Goal: Task Accomplishment & Management: Manage account settings

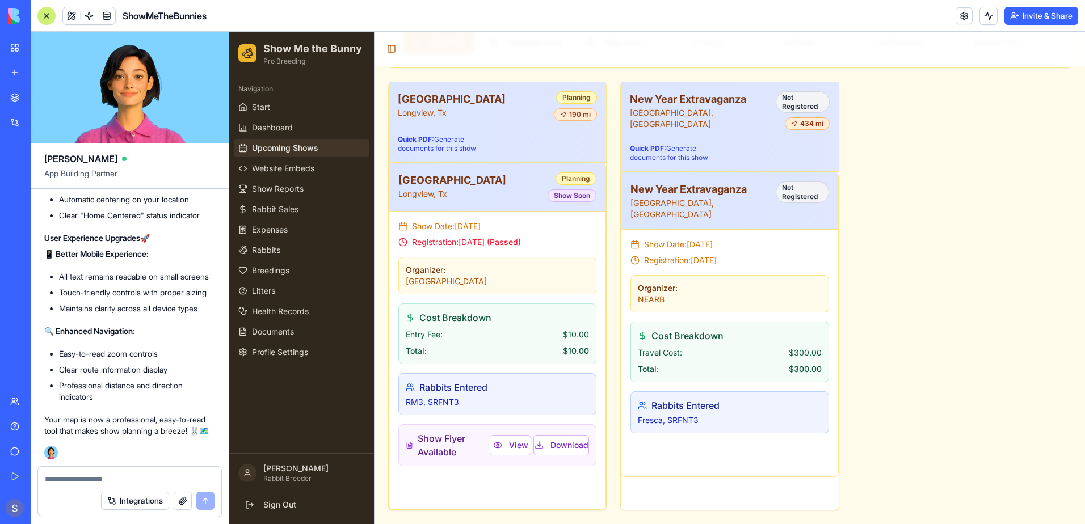
scroll to position [114742, 0]
click at [900, 322] on div "[GEOGRAPHIC_DATA], Tx Planning 190 mi Quick PDF: Generate documents for this sh…" at bounding box center [729, 296] width 683 height 429
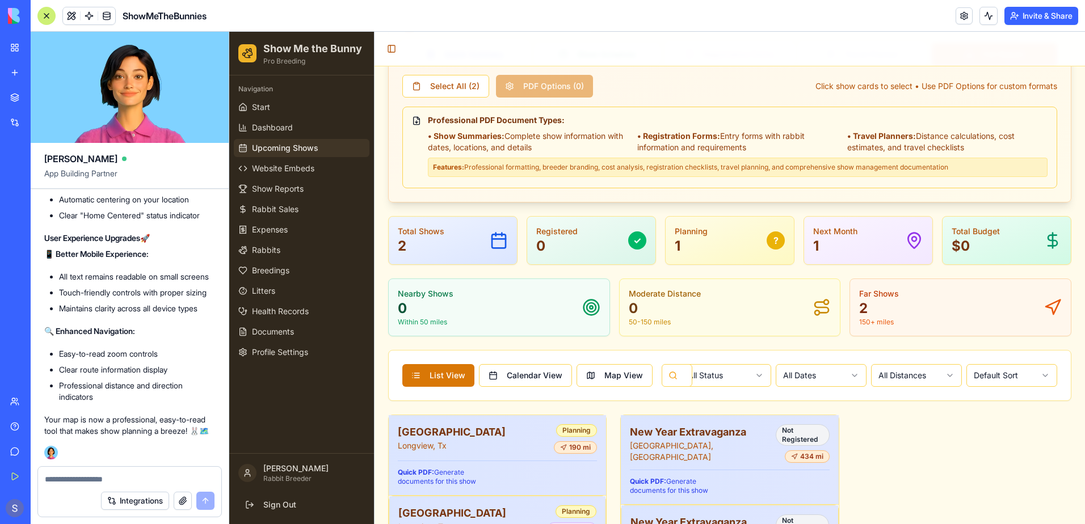
scroll to position [119, 0]
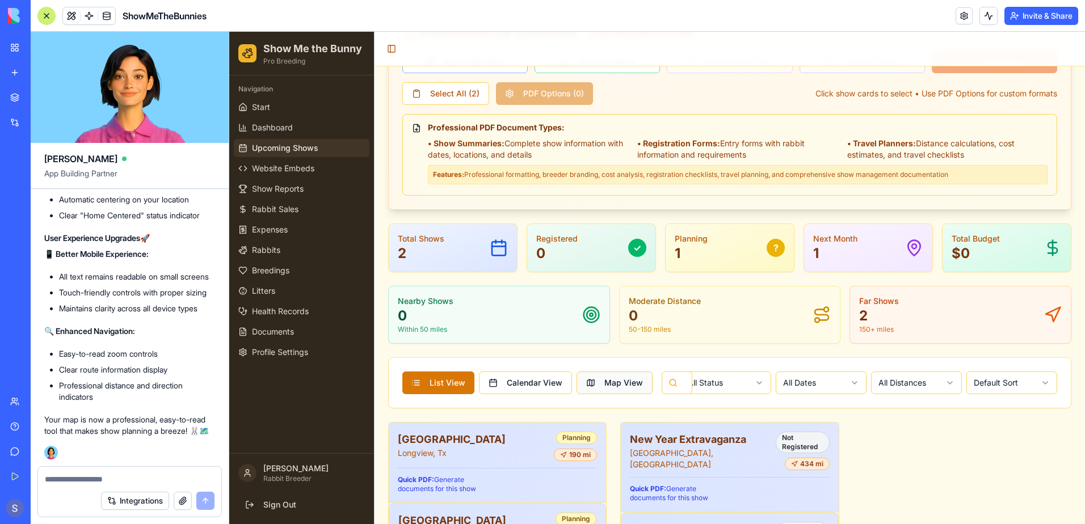
click at [617, 382] on button "Map View" at bounding box center [615, 383] width 76 height 23
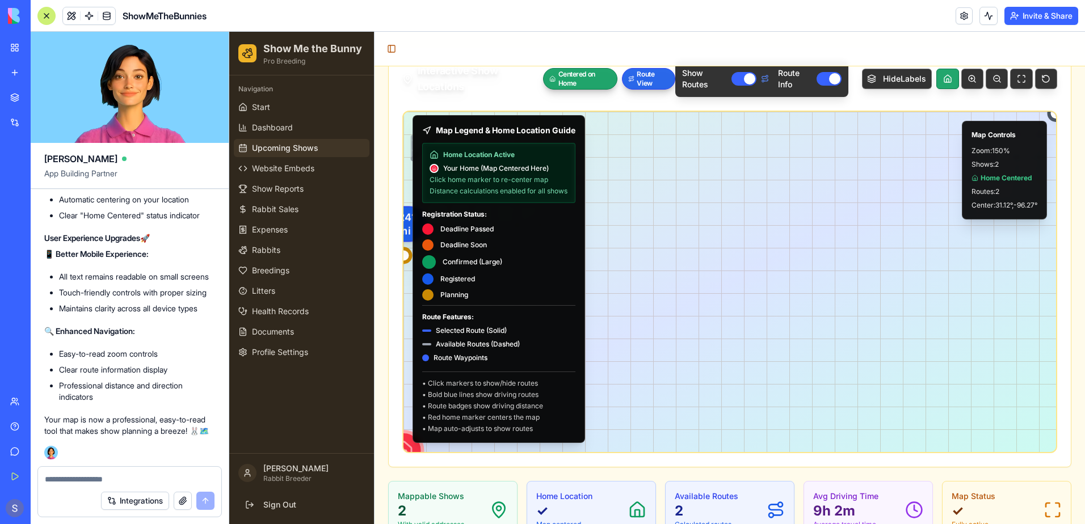
scroll to position [516, 0]
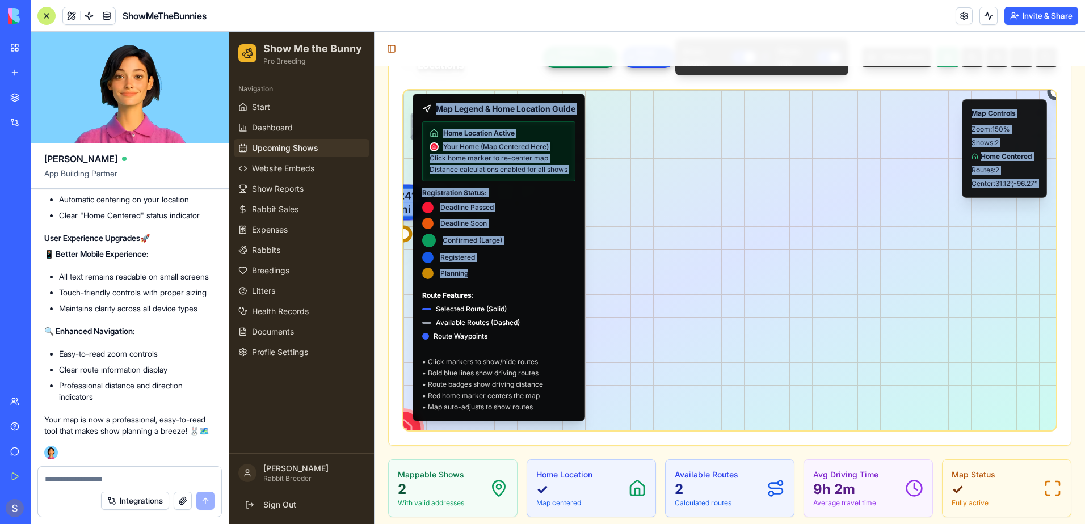
drag, startPoint x: 525, startPoint y: 265, endPoint x: 711, endPoint y: 277, distance: 186.0
click at [711, 277] on div "🏠 Your Home Location Click to center map 241 mi [GEOGRAPHIC_DATA] 572 mi New Ye…" at bounding box center [729, 260] width 655 height 343
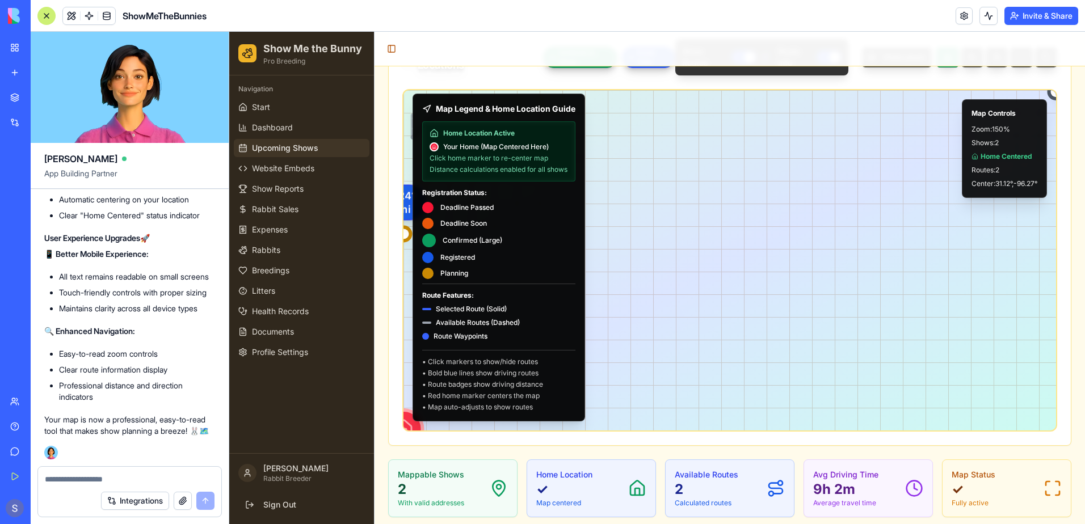
click at [706, 276] on div "🏠 Your Home Location Click to center map 241 mi [GEOGRAPHIC_DATA] 572 mi New Ye…" at bounding box center [730, 260] width 979 height 511
drag, startPoint x: 706, startPoint y: 276, endPoint x: 770, endPoint y: 279, distance: 64.8
click at [770, 279] on div "🏠 Your Home Location Click to center map 241 mi [GEOGRAPHIC_DATA] 572 mi New Ye…" at bounding box center [730, 260] width 979 height 511
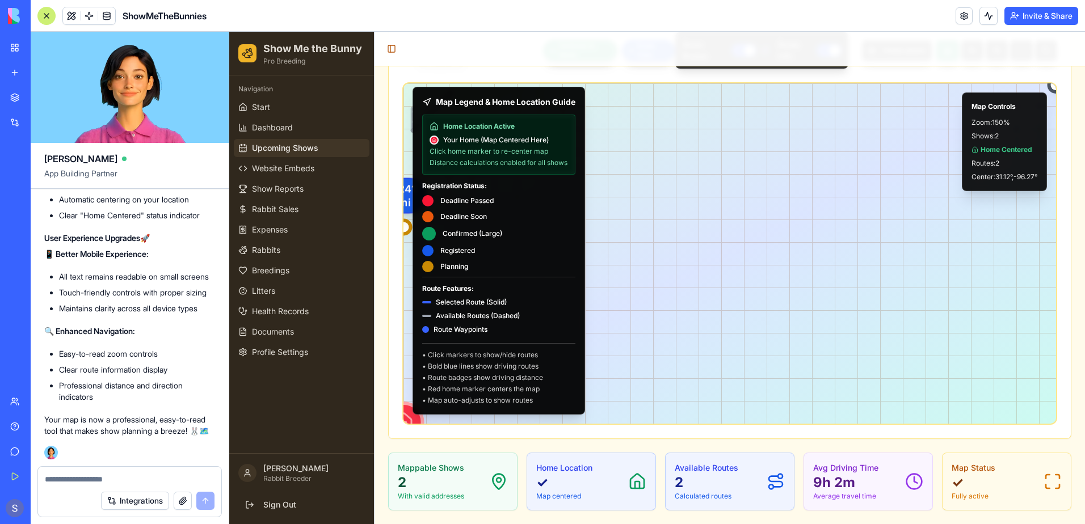
click at [407, 416] on div at bounding box center [403, 422] width 56 height 56
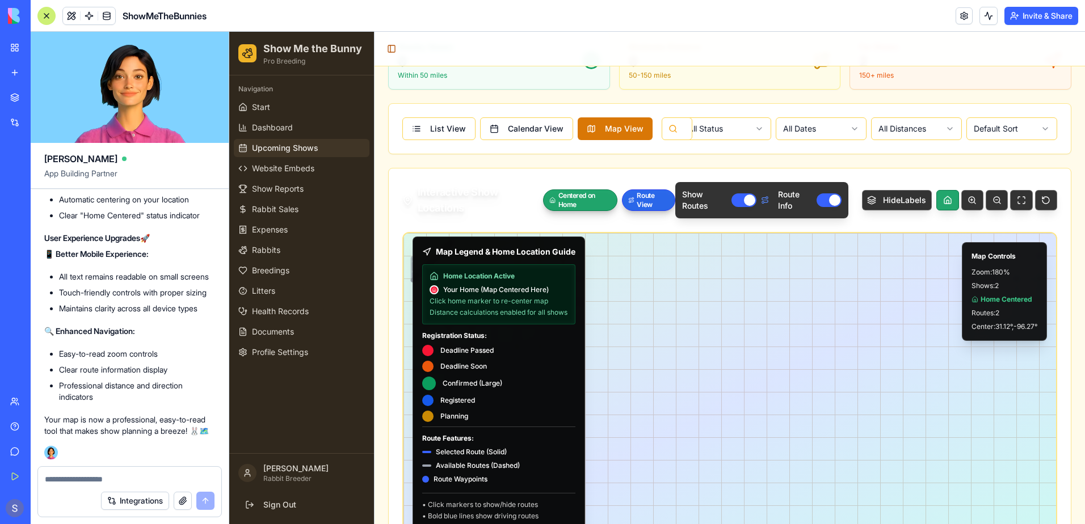
scroll to position [352, 0]
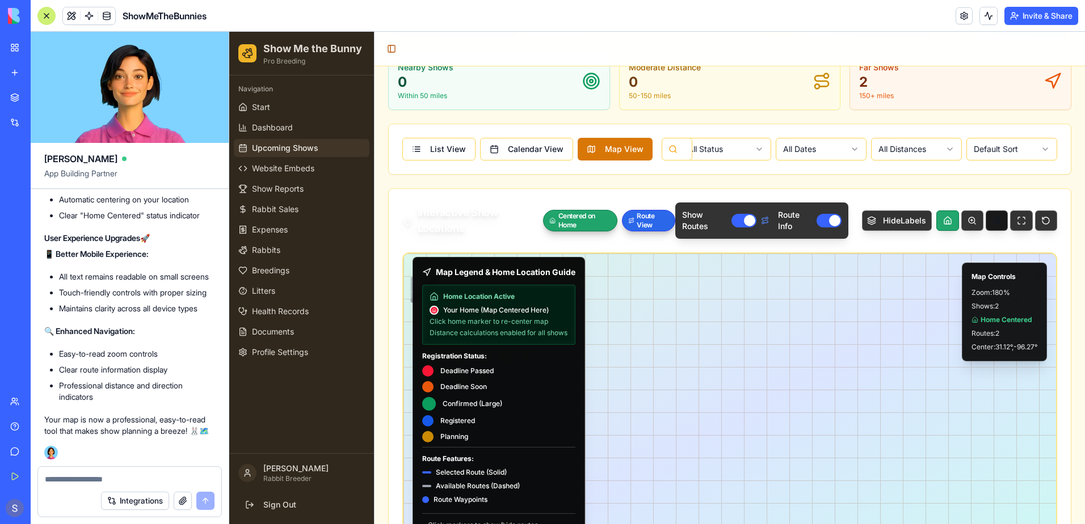
click at [986, 223] on button at bounding box center [997, 221] width 22 height 20
drag, startPoint x: 716, startPoint y: 394, endPoint x: 812, endPoint y: 368, distance: 98.7
click at [812, 368] on div "🏠 Your Home Location Click to center map 241 mi [GEOGRAPHIC_DATA] 572 mi New Ye…" at bounding box center [730, 424] width 348 height 182
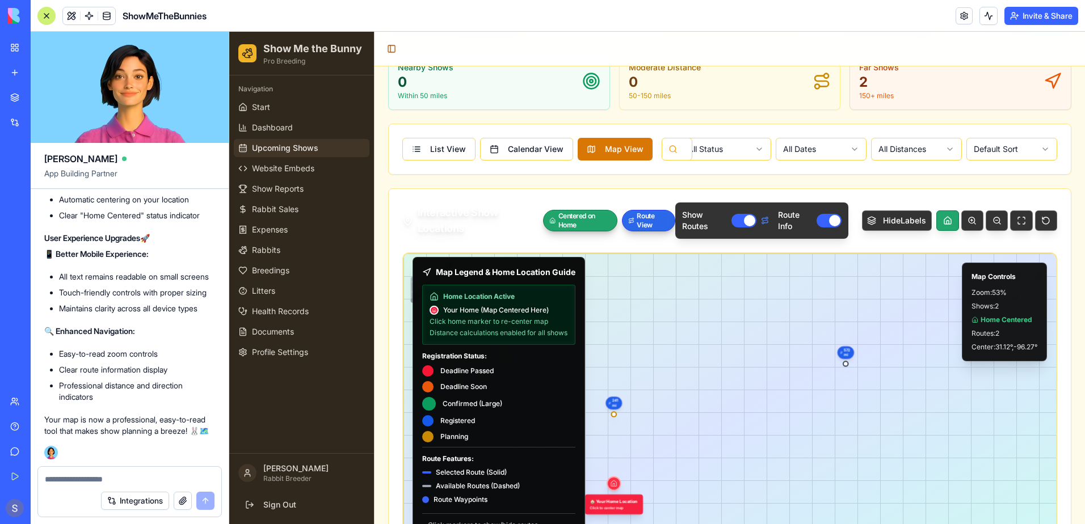
click at [608, 483] on div at bounding box center [614, 484] width 16 height 16
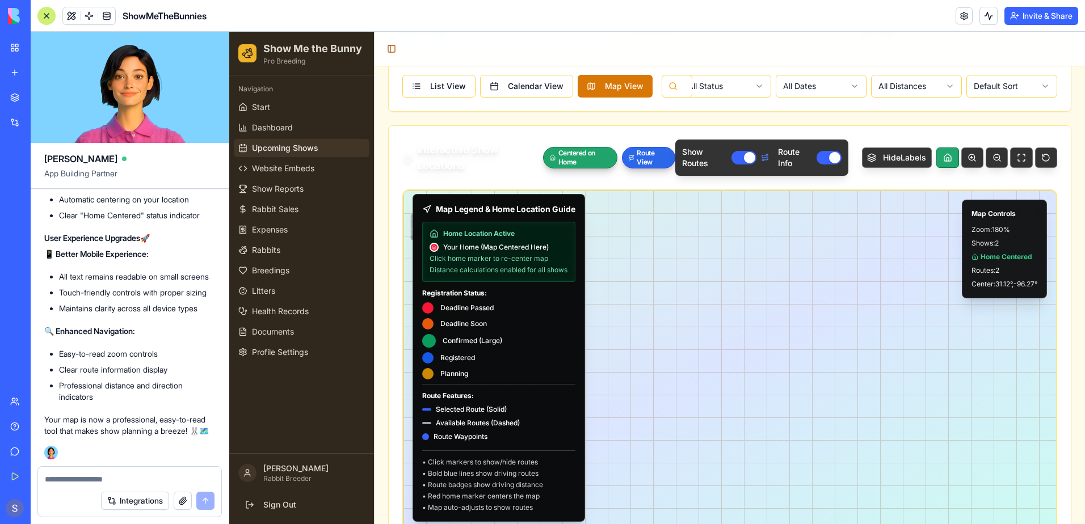
scroll to position [409, 0]
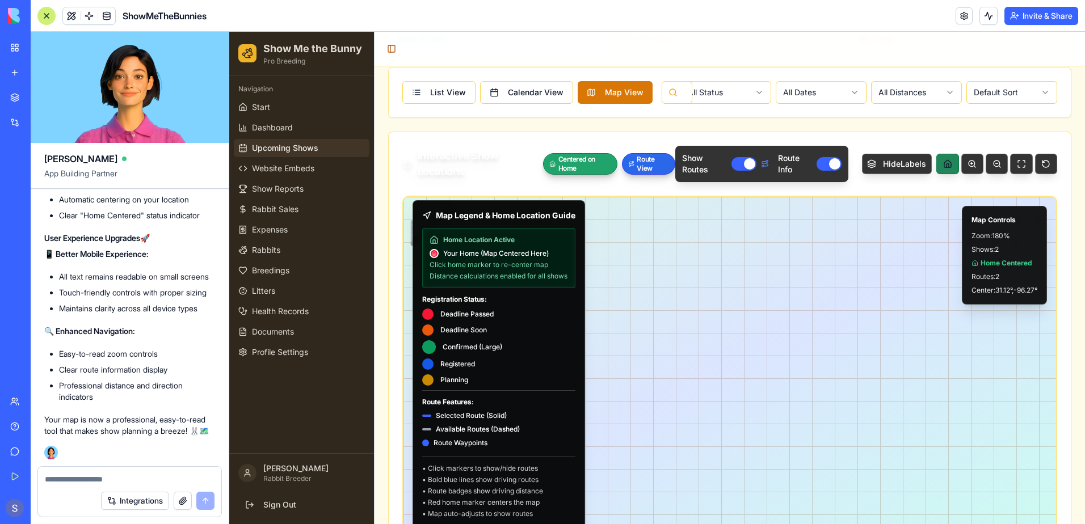
click at [946, 163] on button at bounding box center [948, 164] width 22 height 20
click at [990, 165] on button at bounding box center [997, 164] width 22 height 20
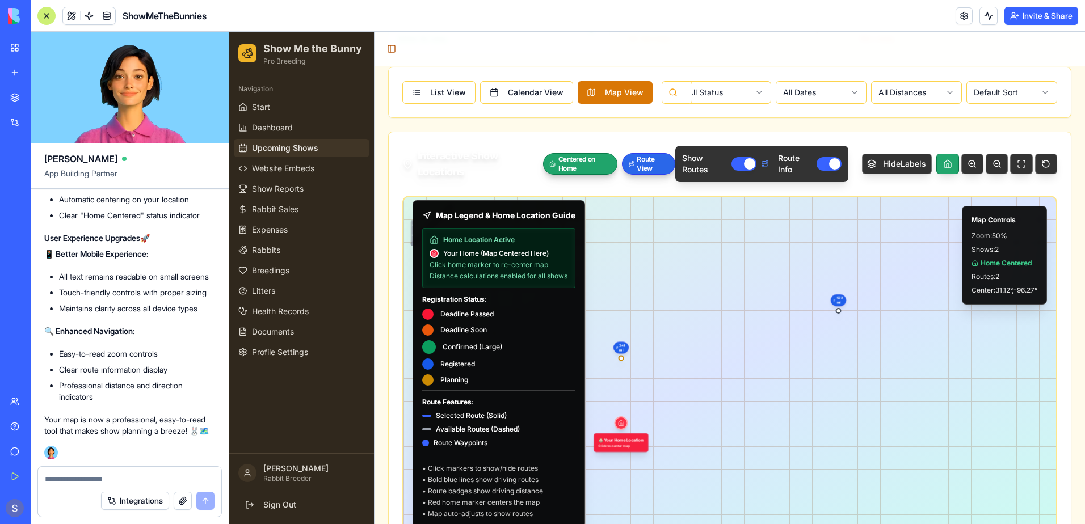
click at [732, 167] on button "Show Routes" at bounding box center [744, 164] width 25 height 14
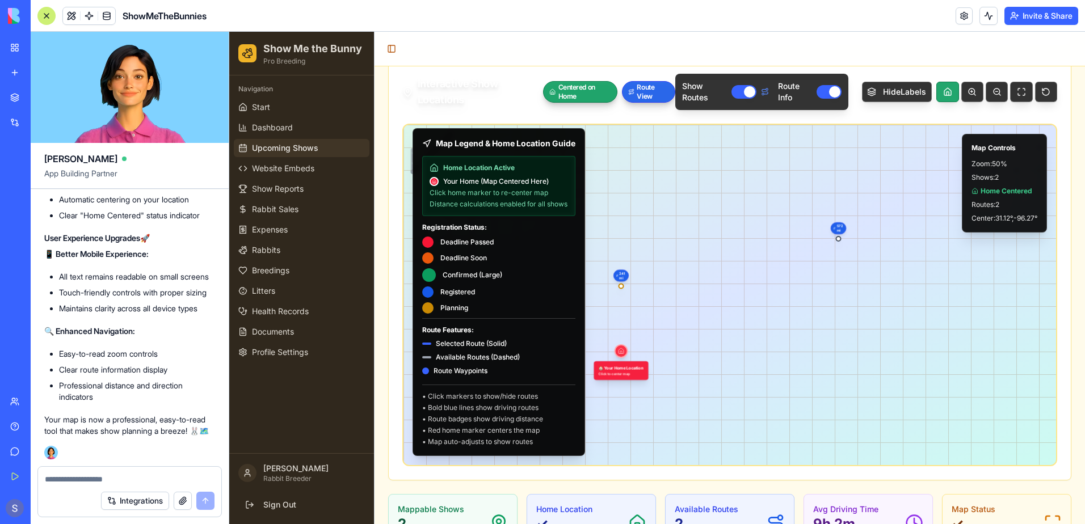
scroll to position [523, 0]
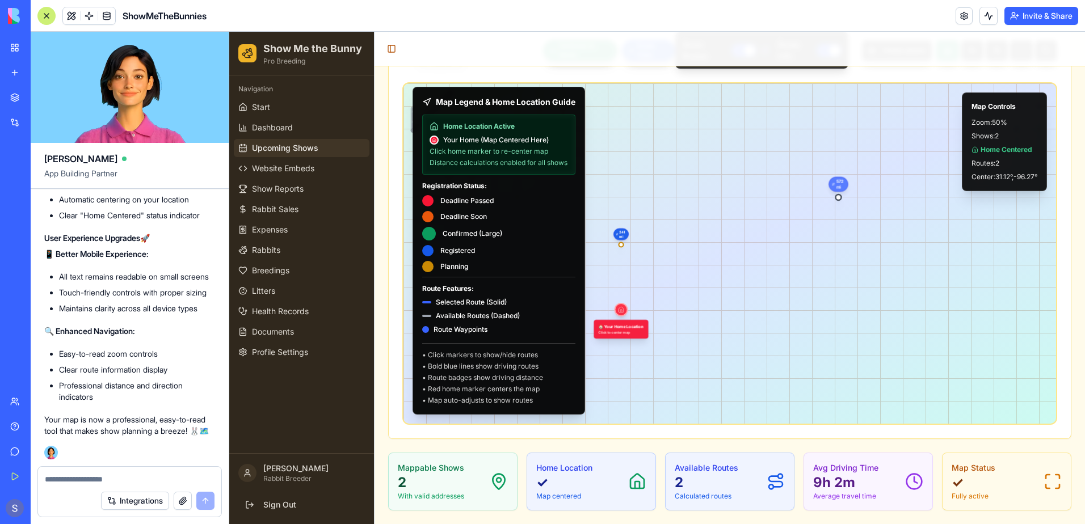
click at [831, 186] on div "572 mi" at bounding box center [838, 184] width 19 height 15
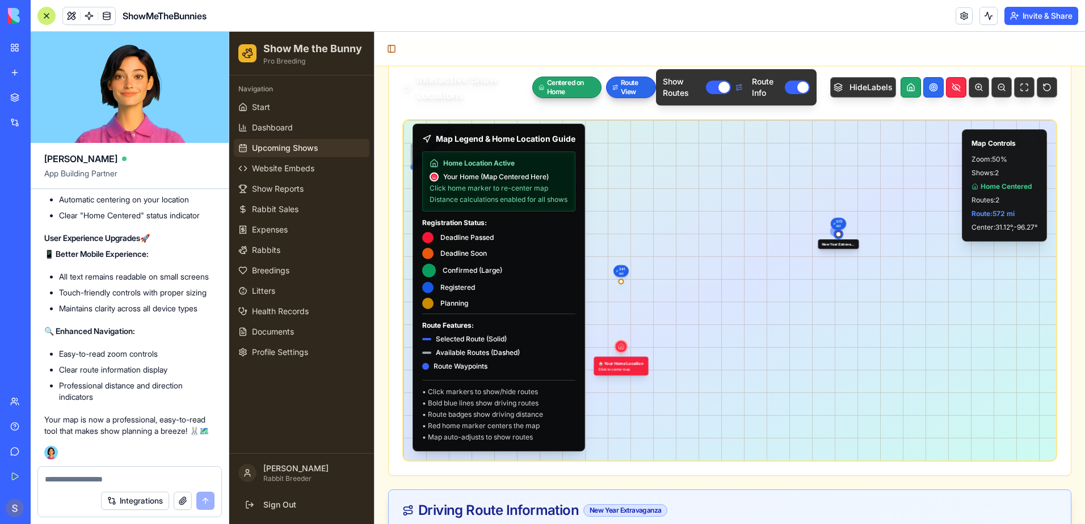
scroll to position [466, 0]
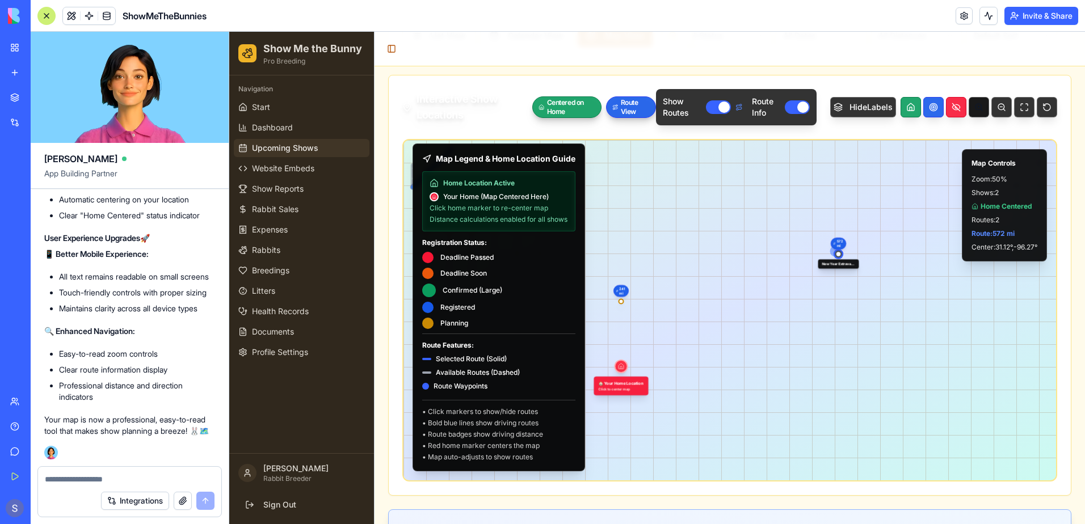
click at [969, 111] on button at bounding box center [979, 107] width 20 height 20
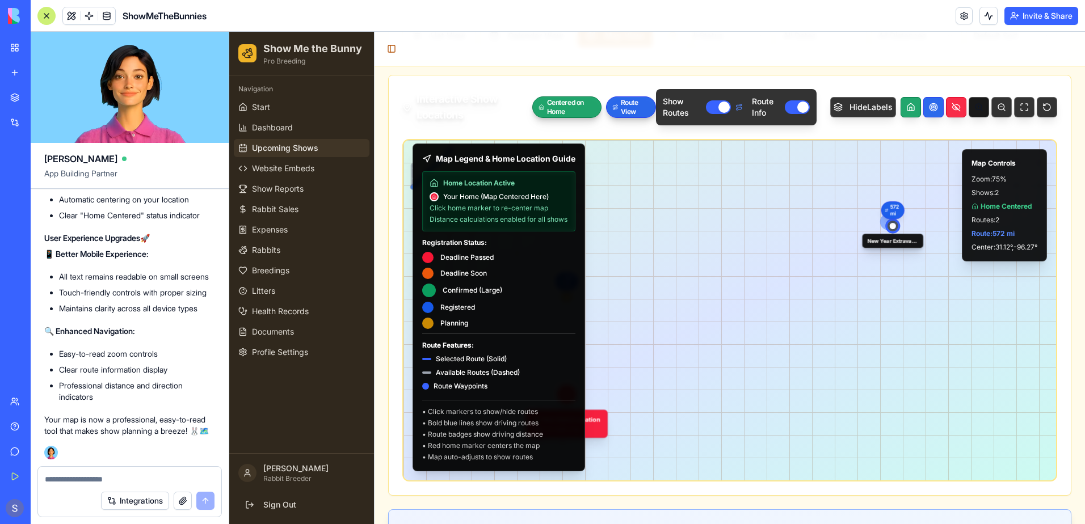
click at [969, 111] on button at bounding box center [979, 107] width 20 height 20
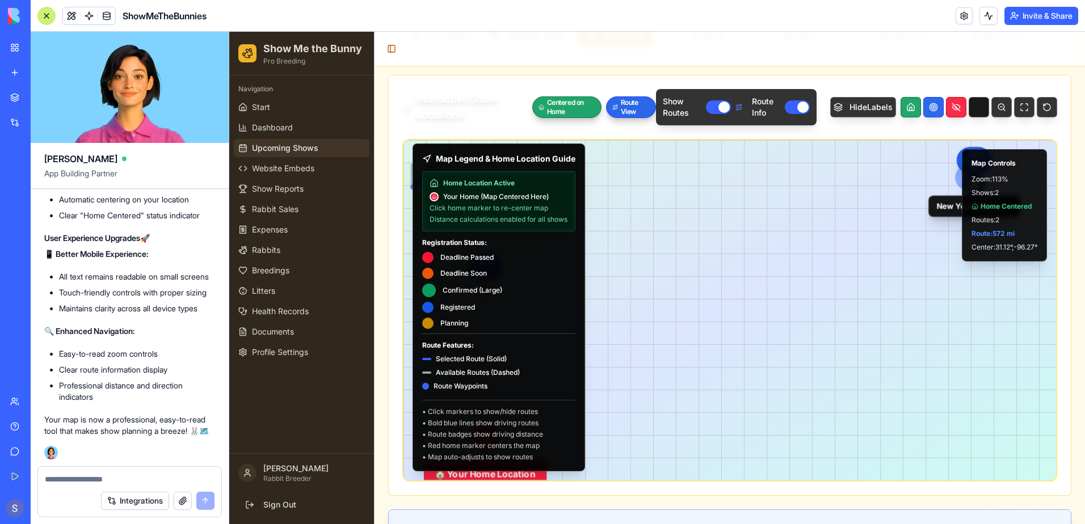
click at [969, 111] on button at bounding box center [979, 107] width 20 height 20
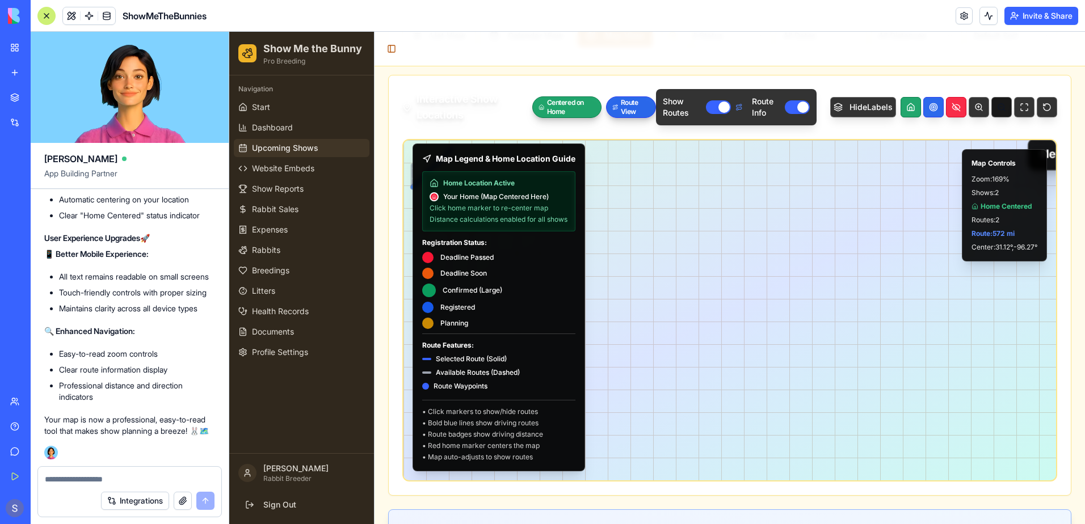
click at [992, 109] on button at bounding box center [1002, 107] width 20 height 20
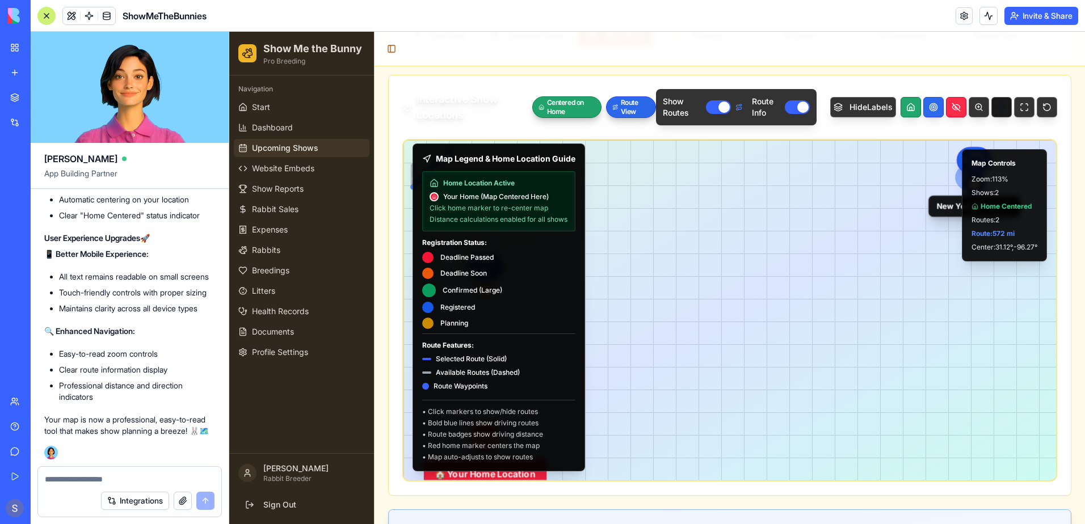
click at [992, 109] on button at bounding box center [1002, 107] width 20 height 20
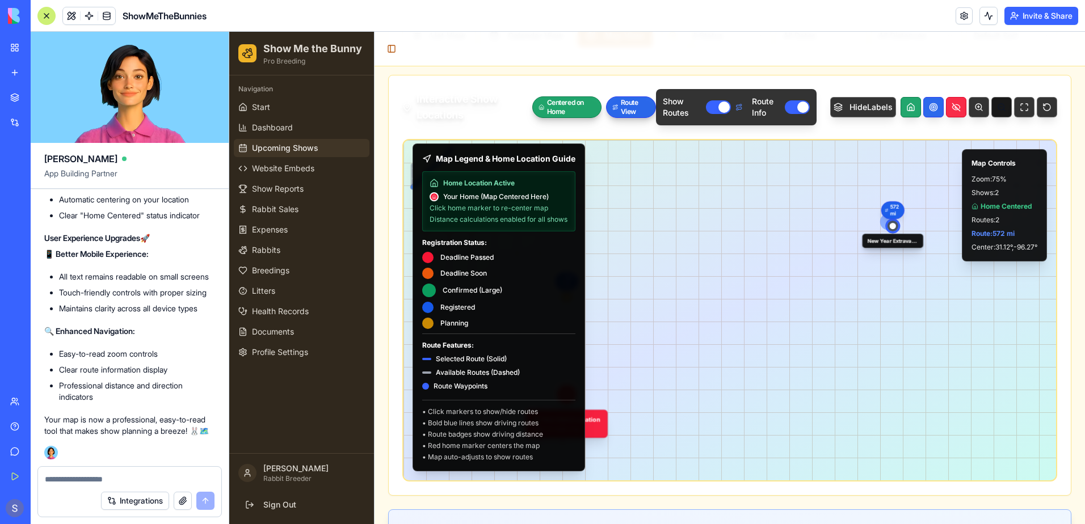
click at [992, 109] on button at bounding box center [1002, 107] width 20 height 20
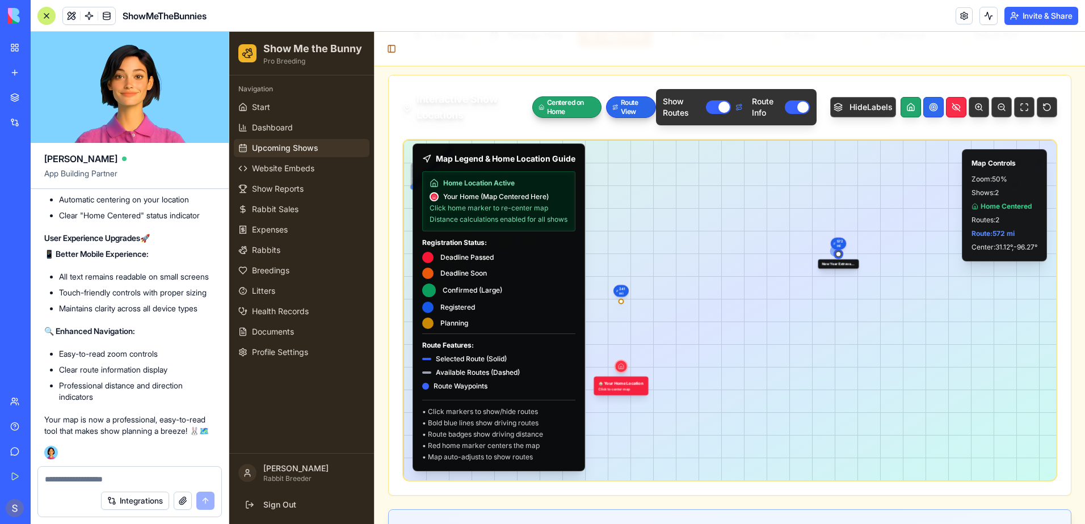
click at [786, 105] on button "Route Info" at bounding box center [797, 107] width 25 height 14
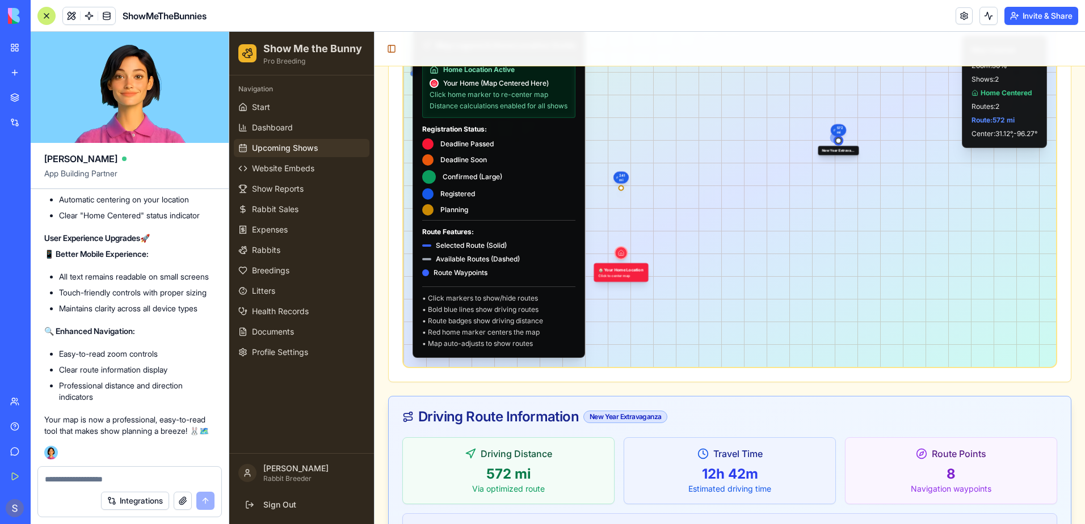
scroll to position [239, 0]
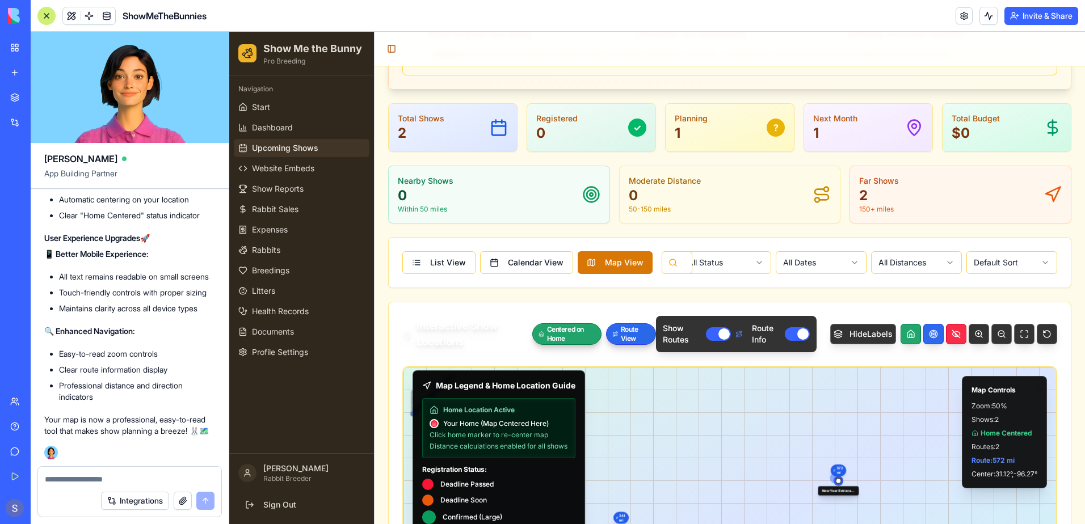
click at [35, 117] on div "Integrations" at bounding box center [34, 122] width 15 height 11
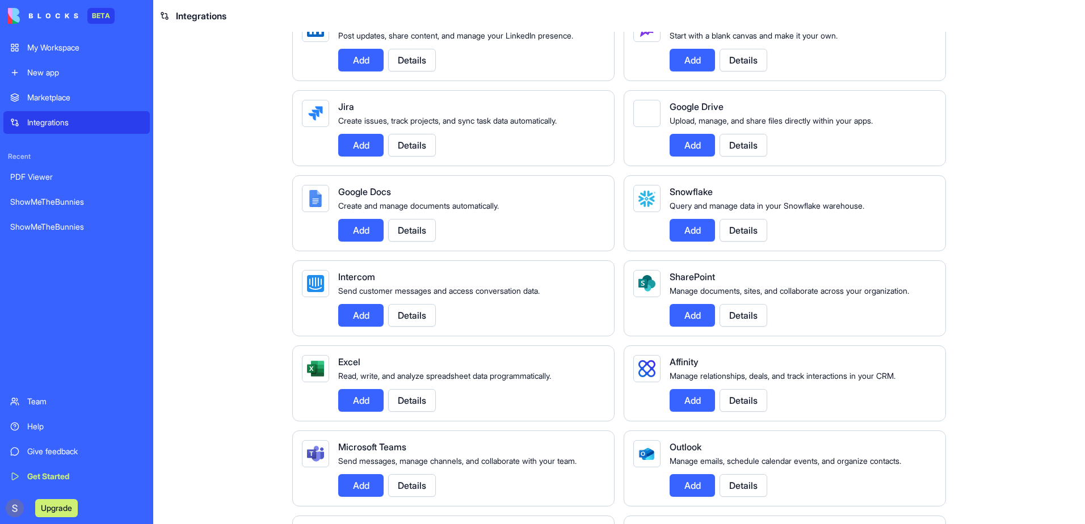
scroll to position [681, 0]
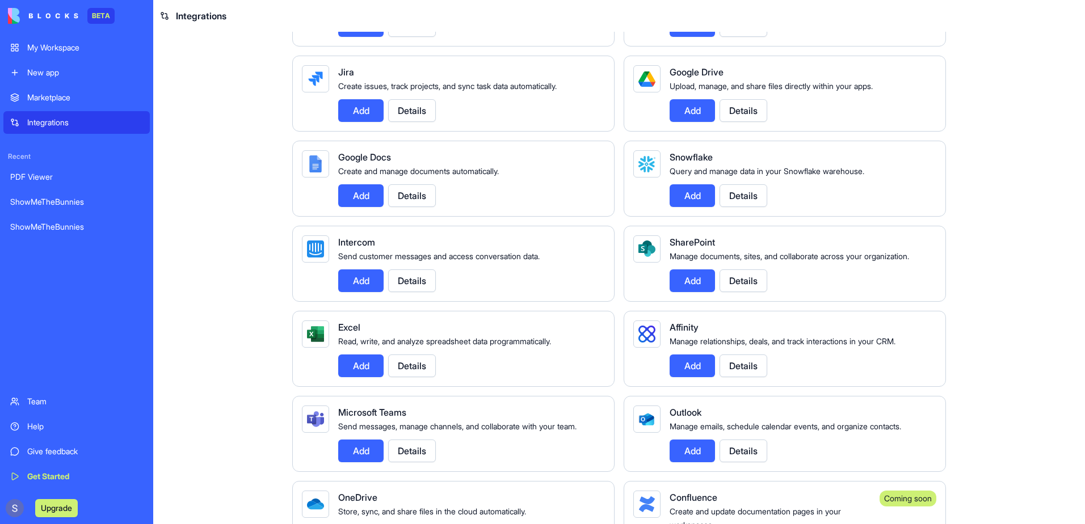
click at [360, 207] on button "Add" at bounding box center [360, 195] width 45 height 23
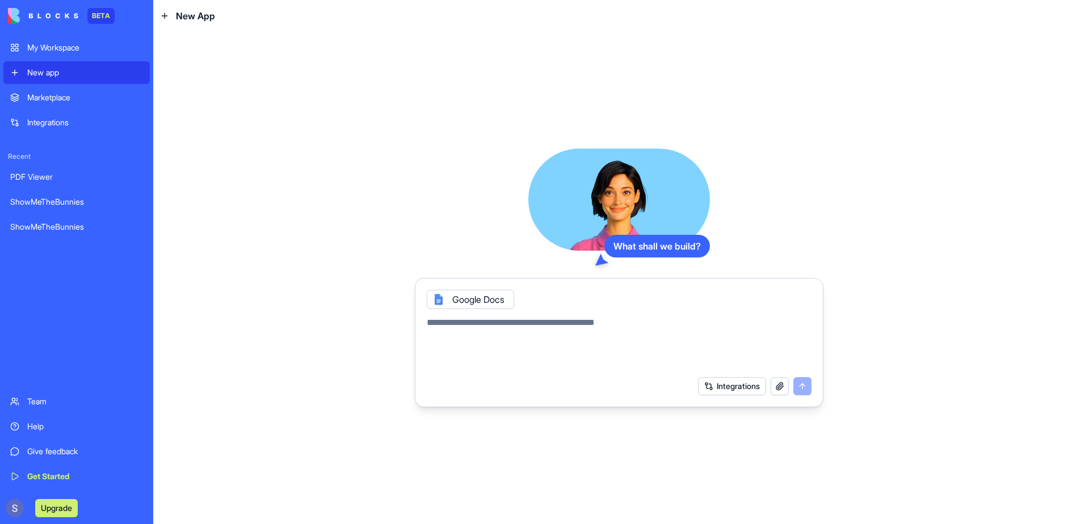
click at [62, 121] on div "Integrations" at bounding box center [85, 122] width 116 height 11
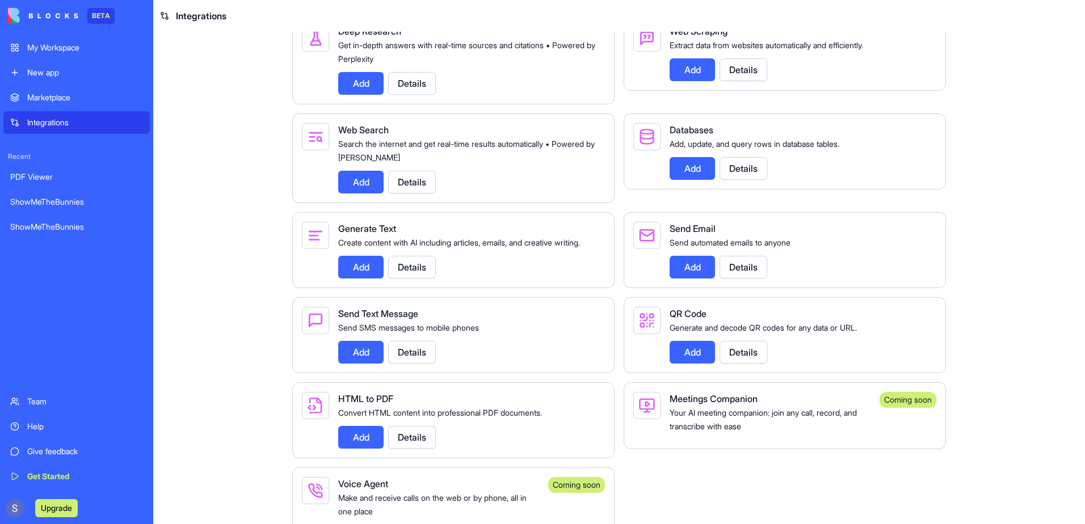
scroll to position [1640, 0]
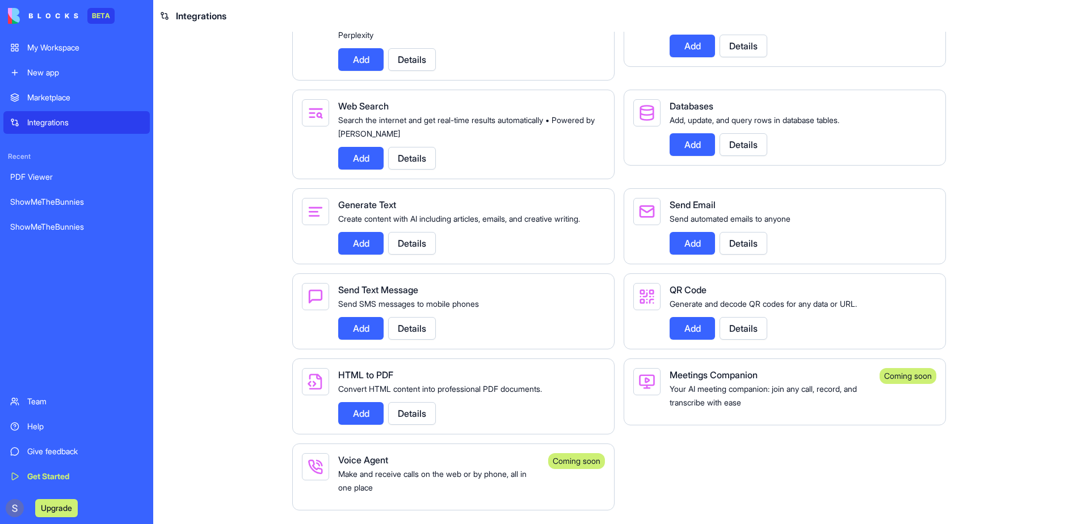
click at [51, 50] on div "My Workspace" at bounding box center [85, 47] width 116 height 11
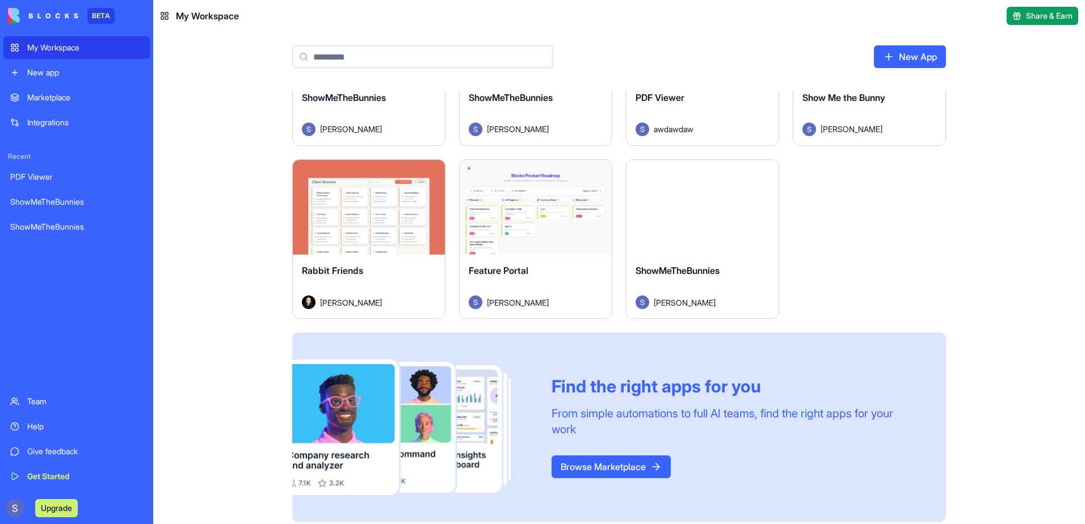
scroll to position [114, 0]
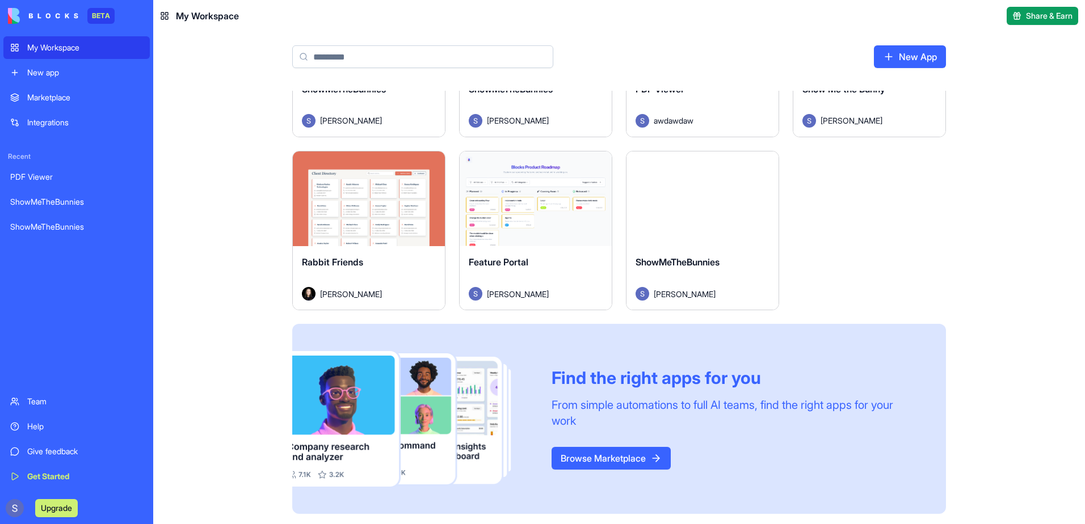
click at [977, 323] on div "Launch ShowMeTheBunnies [PERSON_NAME] Launch ShowMeTheBunnies [PERSON_NAME] Lau…" at bounding box center [619, 252] width 727 height 551
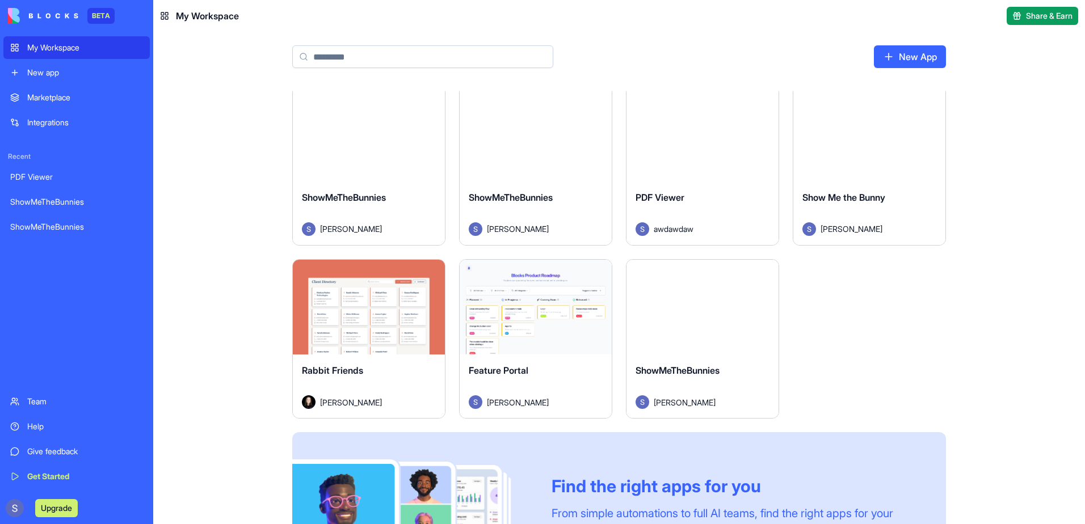
scroll to position [0, 0]
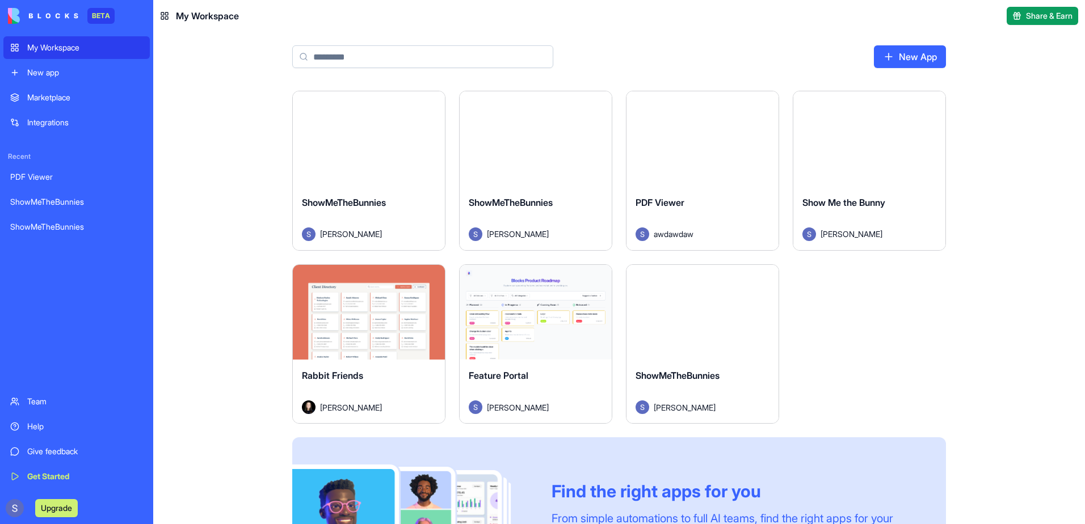
click at [55, 12] on img at bounding box center [43, 16] width 70 height 16
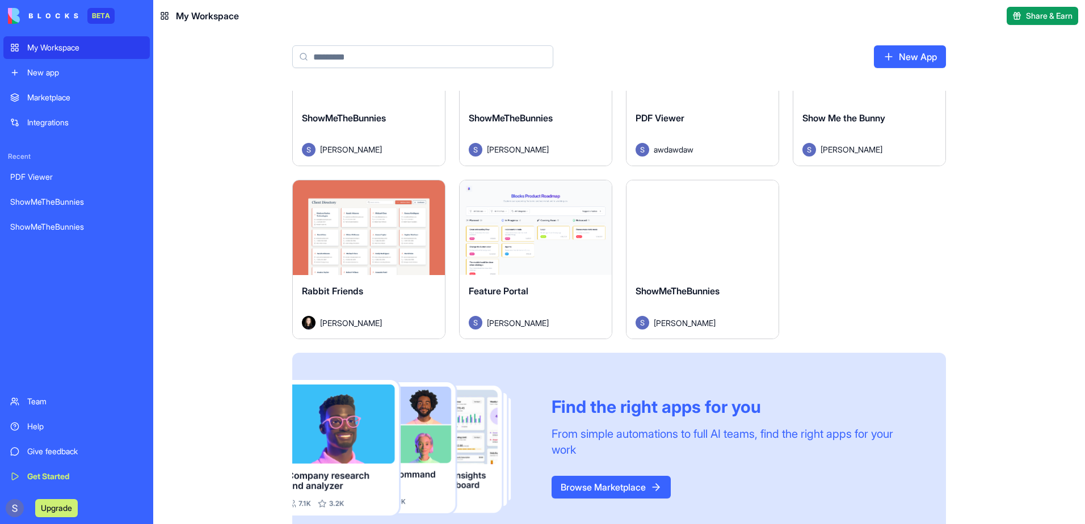
scroll to position [114, 0]
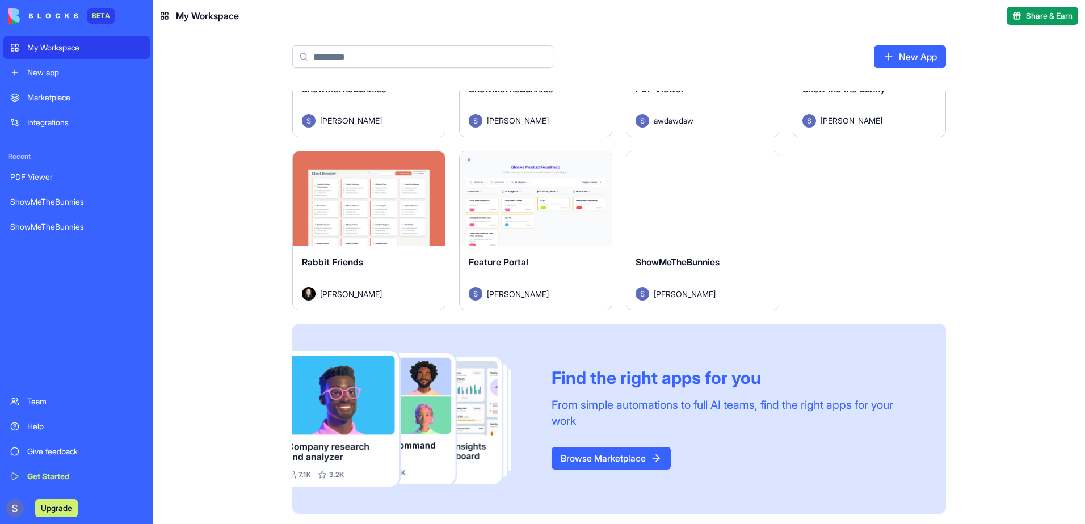
click at [57, 508] on button "Upgrade" at bounding box center [56, 509] width 43 height 18
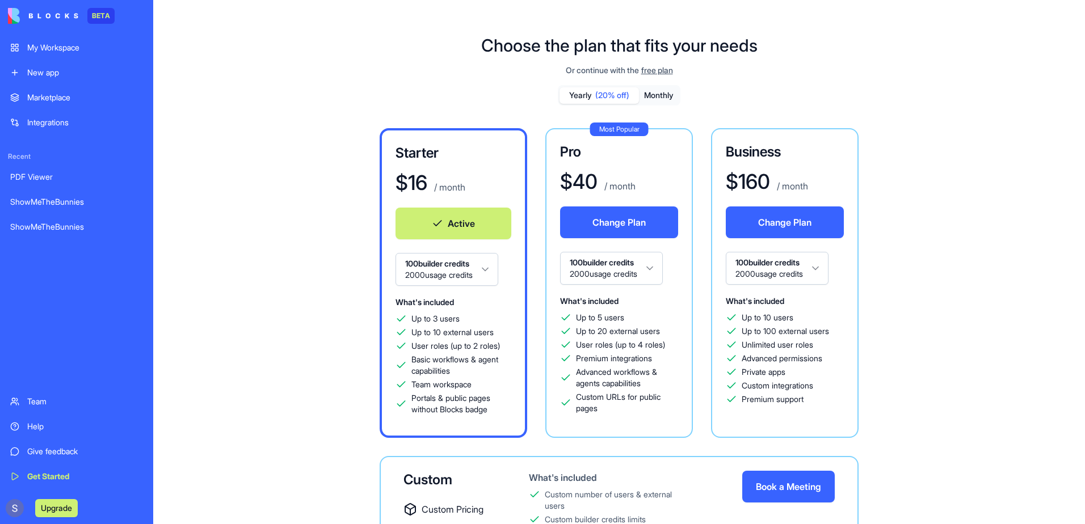
scroll to position [57, 0]
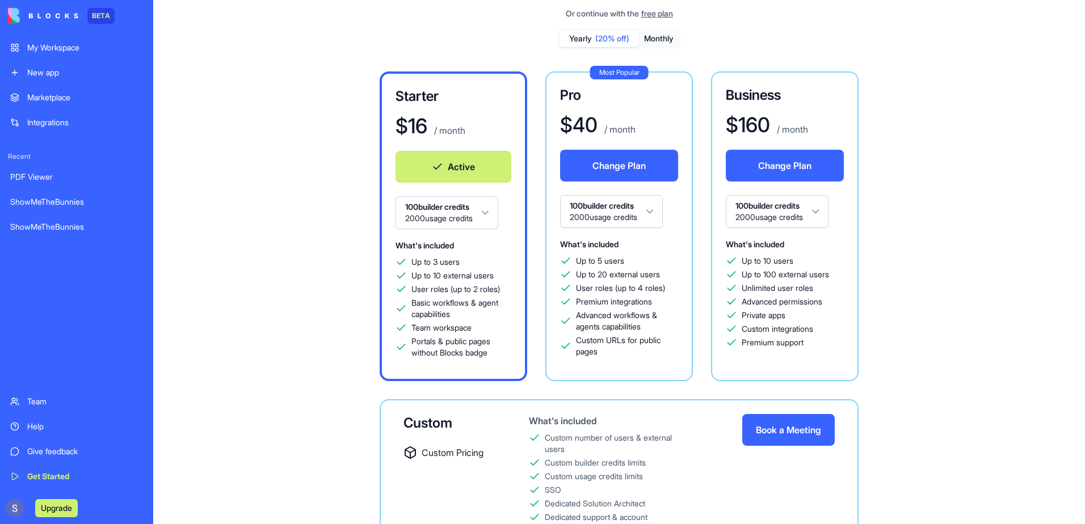
click at [24, 428] on link "Help" at bounding box center [76, 426] width 146 height 23
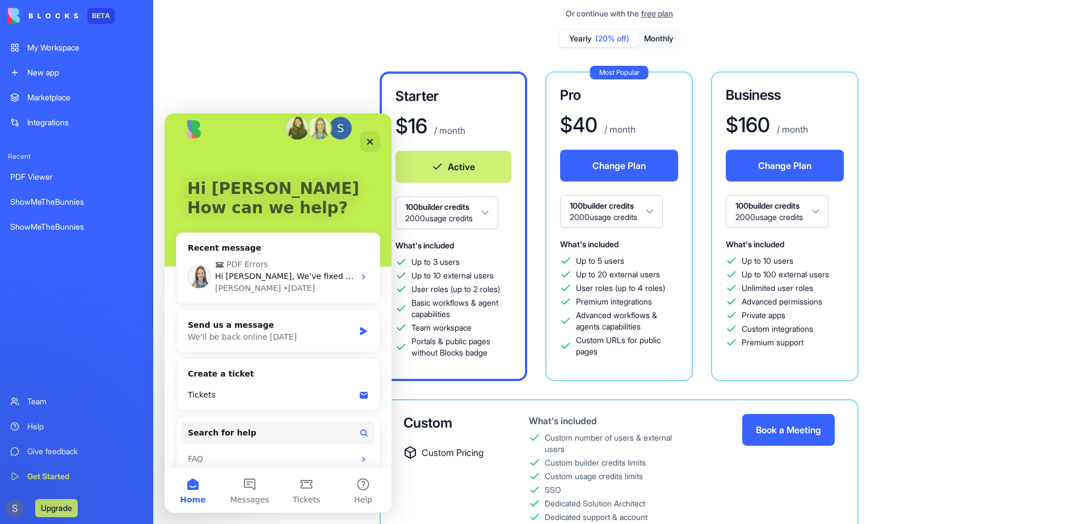
scroll to position [28, 0]
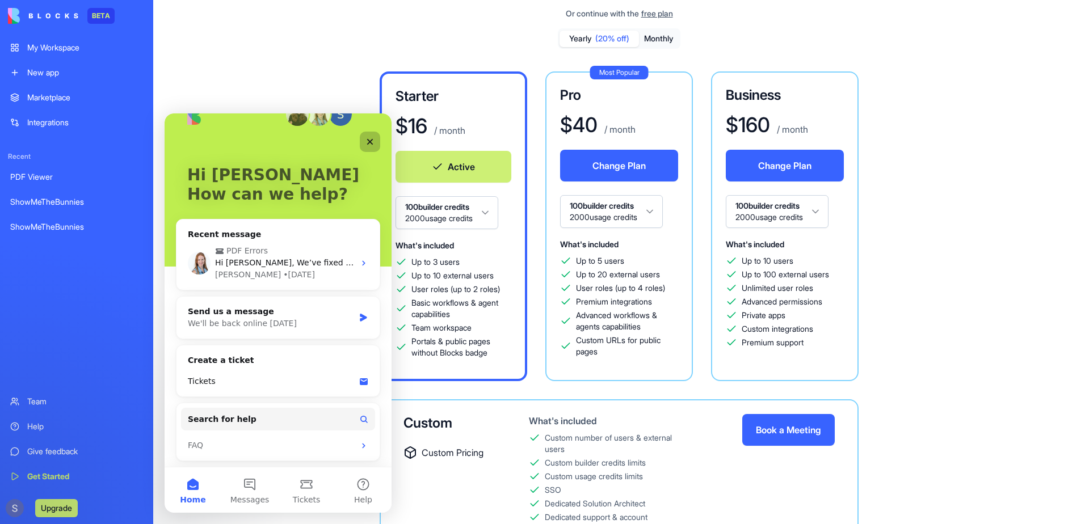
click at [373, 140] on icon "Close" at bounding box center [370, 141] width 9 height 9
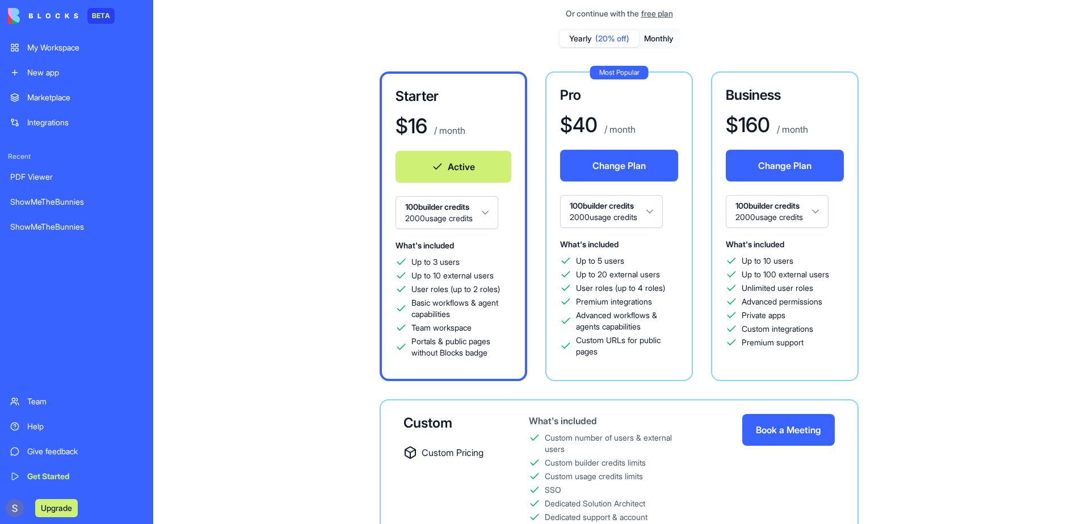
scroll to position [0, 0]
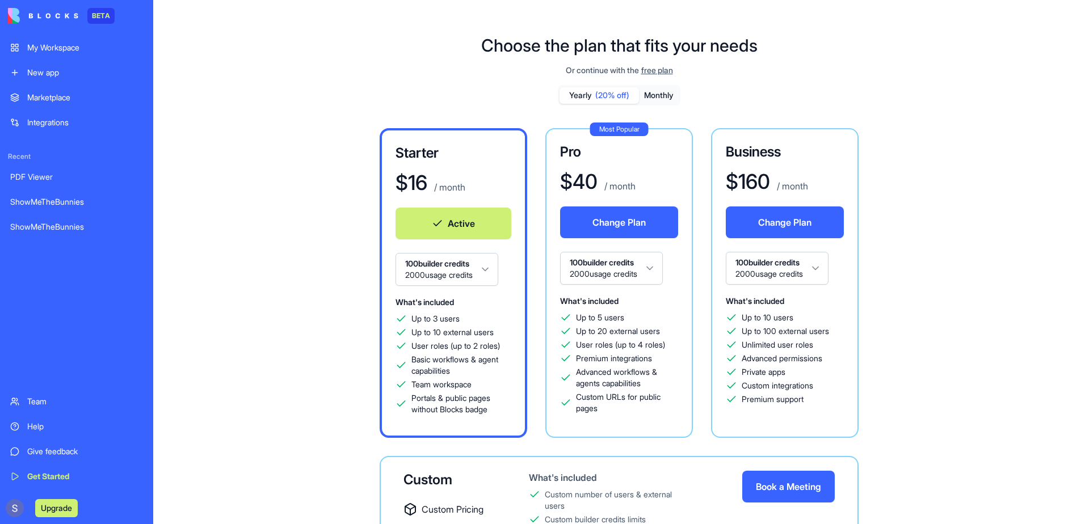
click at [40, 404] on div "Team" at bounding box center [85, 401] width 116 height 11
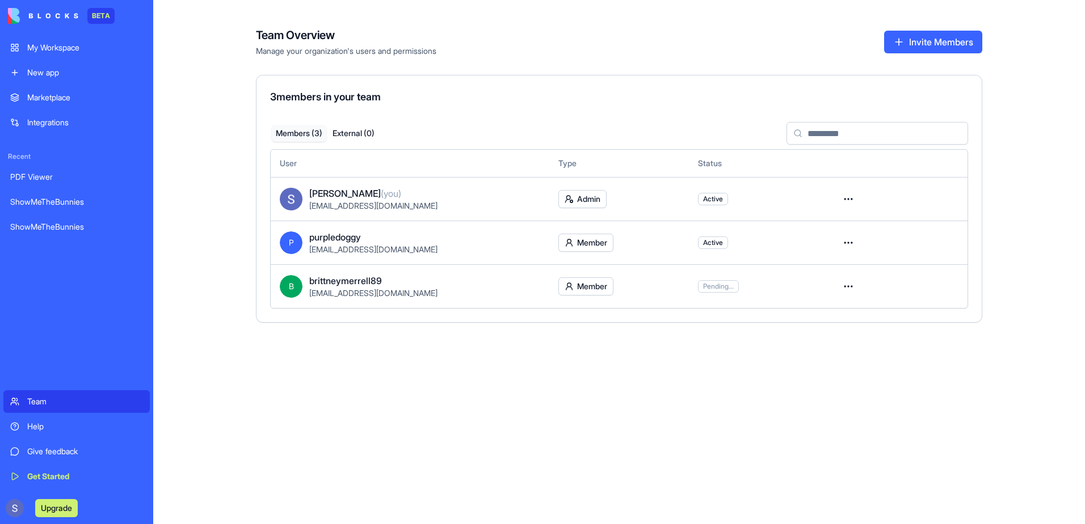
click at [859, 243] on html "BETA My Workspace New app Marketplace Integrations Recent PDF Viewer ShowMeTheB…" at bounding box center [542, 262] width 1085 height 524
click at [825, 310] on div "Remove user" at bounding box center [808, 310] width 91 height 18
